Goal: Find specific page/section: Find specific page/section

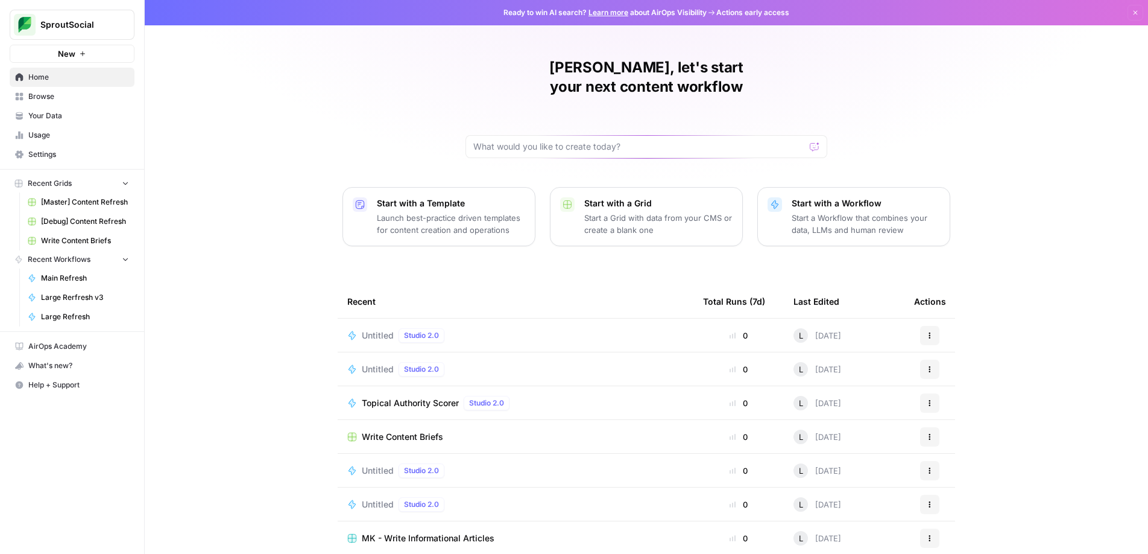
click at [99, 200] on span "[Master] Content Refresh" at bounding box center [85, 202] width 88 height 11
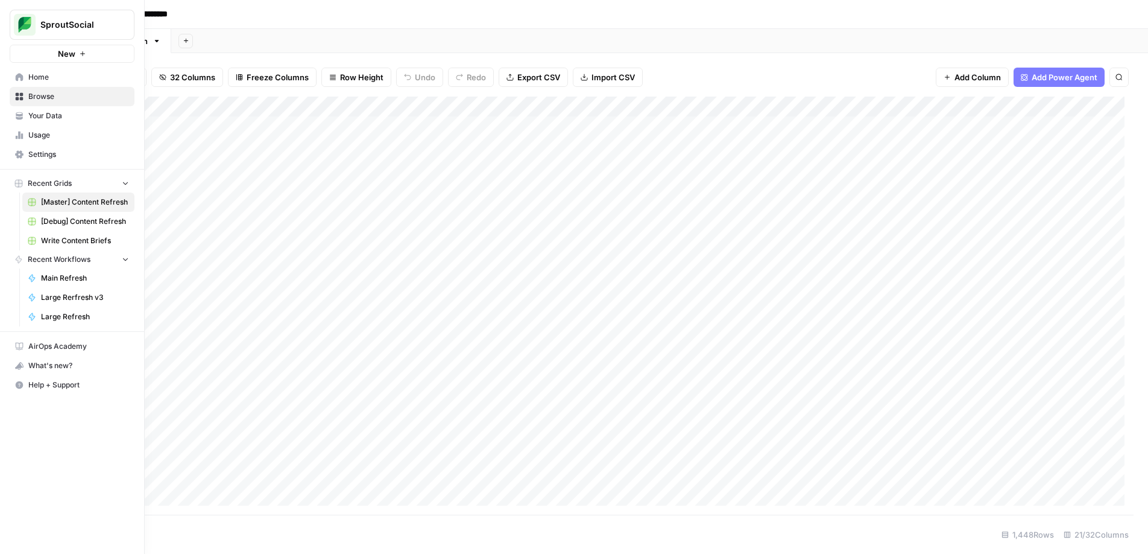
click at [31, 112] on span "Your Data" at bounding box center [78, 115] width 101 height 11
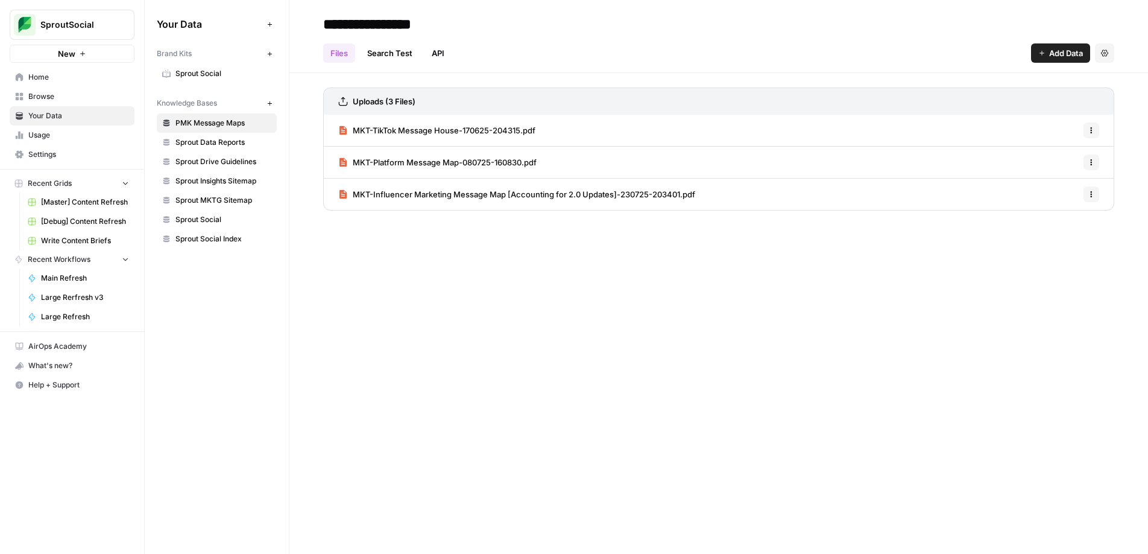
click at [96, 201] on span "[Master] Content Refresh" at bounding box center [85, 202] width 88 height 11
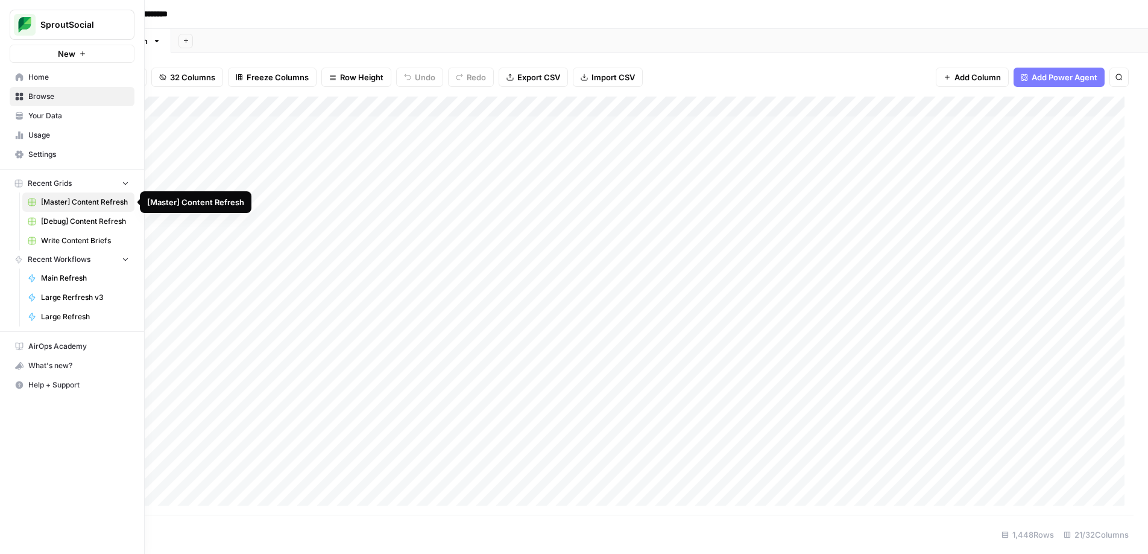
click at [83, 204] on span "[Master] Content Refresh" at bounding box center [85, 202] width 88 height 11
